Goal: Information Seeking & Learning: Learn about a topic

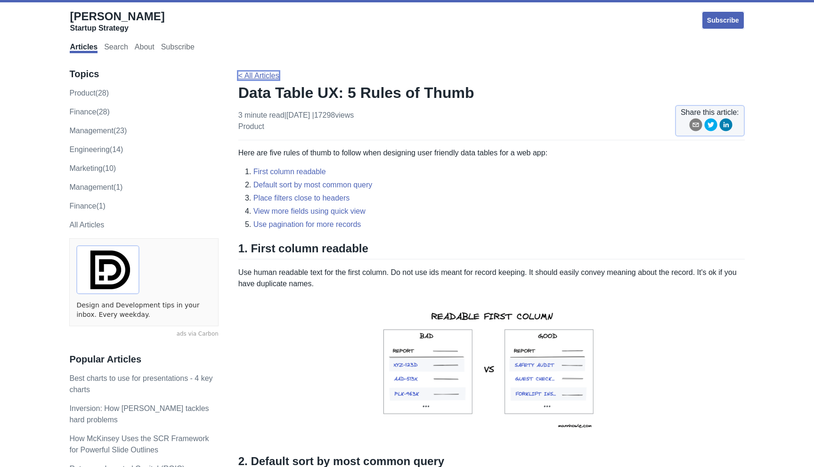
click at [260, 78] on link "< All Articles" at bounding box center [258, 76] width 41 height 8
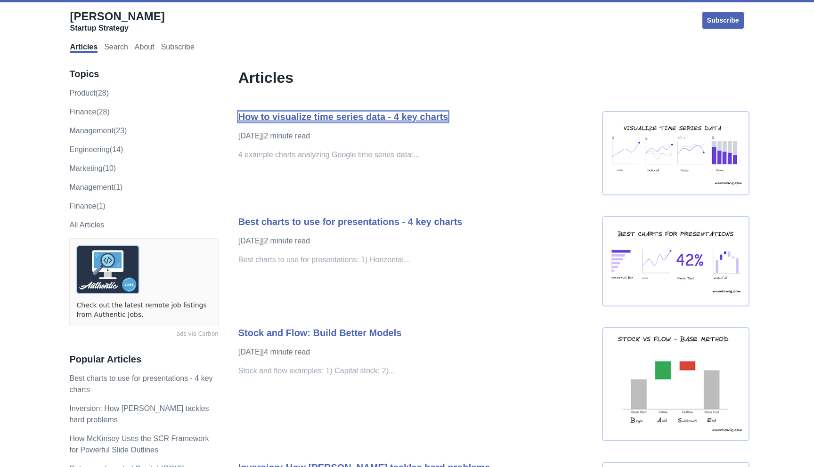
click at [257, 118] on link "How to visualize time series data - 4 key charts" at bounding box center [343, 117] width 210 height 10
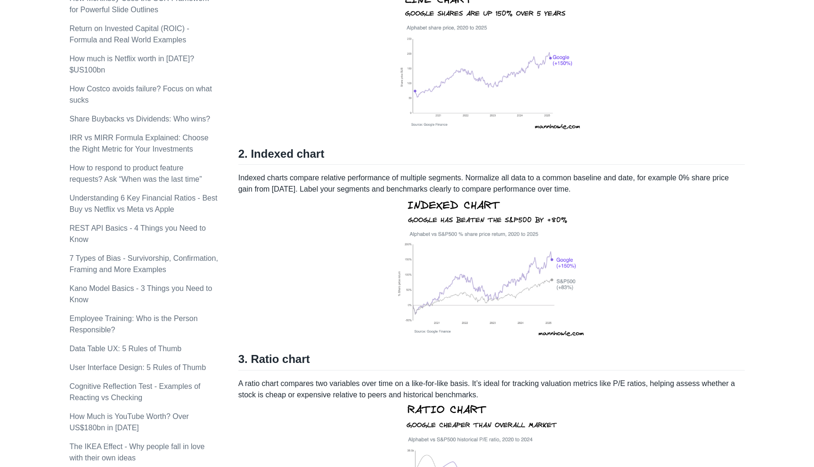
scroll to position [587, 0]
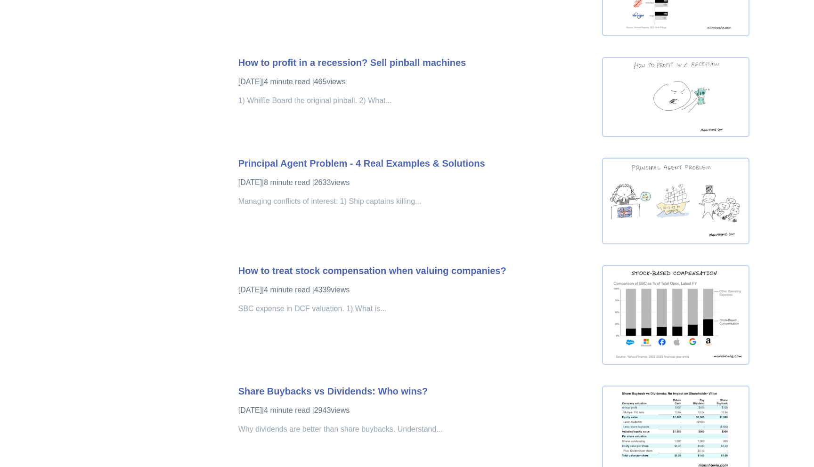
scroll to position [1406, 0]
